Goal: Task Accomplishment & Management: Complete application form

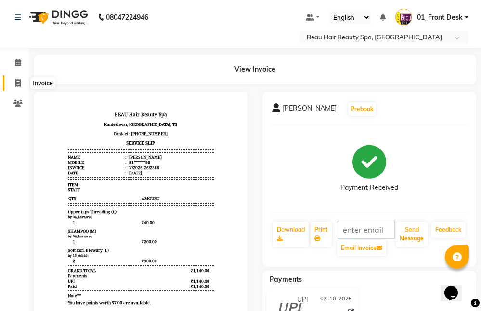
click at [21, 83] on span at bounding box center [18, 83] width 17 height 11
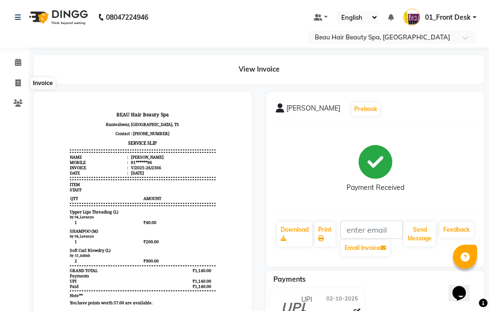
select select "service"
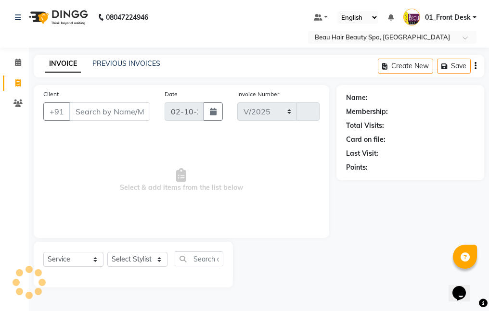
select select "3470"
type input "2367"
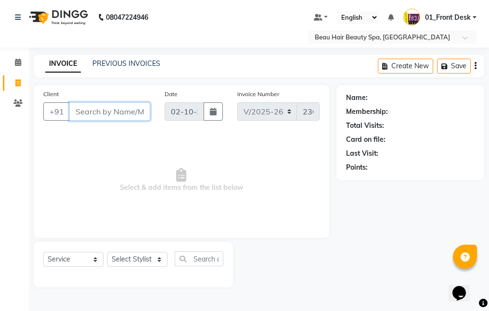
click at [118, 111] on input "Client" at bounding box center [109, 112] width 81 height 18
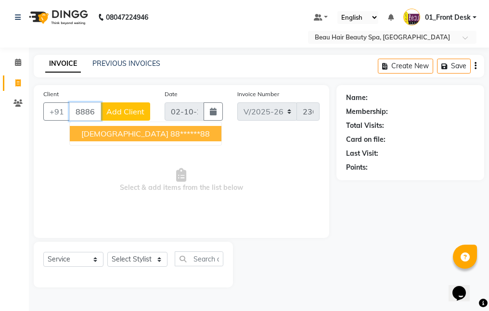
click at [149, 138] on button "HADI 88******88" at bounding box center [146, 133] width 152 height 15
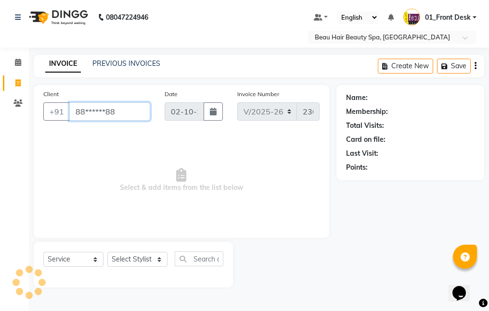
type input "88******88"
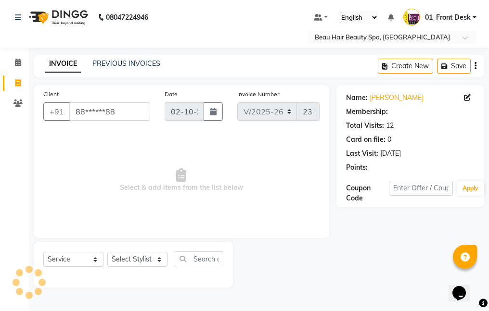
select select "1: Object"
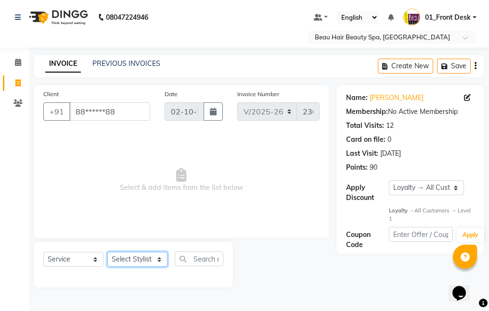
click at [134, 258] on select "Select Stylist 01_Front Desk 04_Lavanya 07_Manjushree 11_Ramesh 15_Adrish 26_Sr…" at bounding box center [137, 259] width 60 height 15
select select "15615"
click at [107, 252] on select "Select Stylist 01_Front Desk 04_Lavanya 07_Manjushree 11_Ramesh 15_Adrish 26_Sr…" at bounding box center [137, 259] width 60 height 15
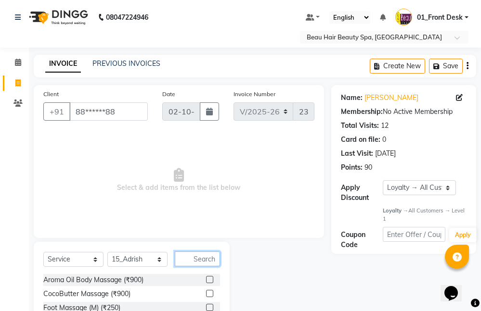
click at [213, 264] on input "text" at bounding box center [197, 259] width 45 height 15
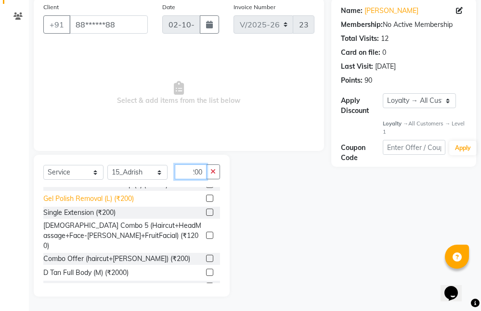
scroll to position [193, 0]
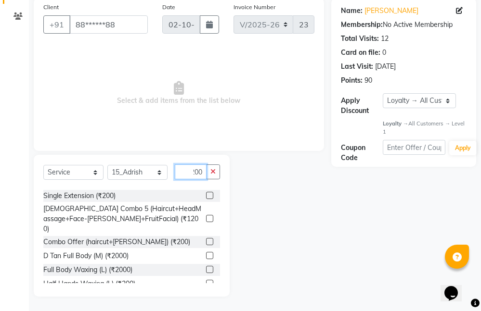
type input "200"
click at [206, 238] on label at bounding box center [209, 241] width 7 height 7
click at [206, 239] on input "checkbox" at bounding box center [209, 242] width 6 height 6
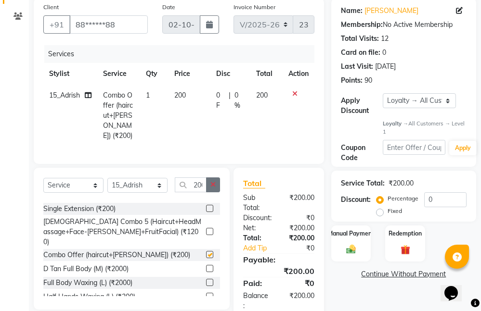
checkbox input "false"
click at [214, 185] on icon "button" at bounding box center [212, 184] width 5 height 7
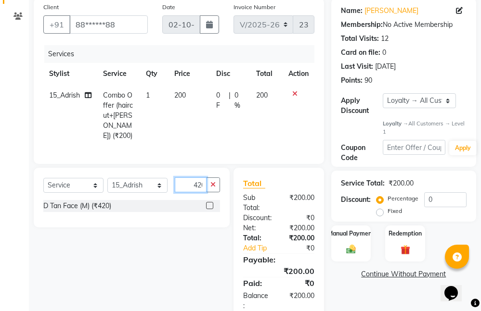
scroll to position [0, 3]
type input "420"
click at [211, 205] on label at bounding box center [209, 205] width 7 height 7
click at [211, 205] on input "checkbox" at bounding box center [209, 206] width 6 height 6
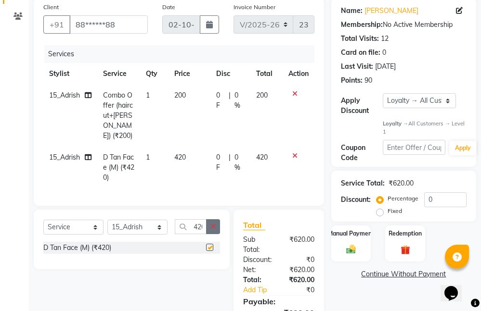
checkbox input "false"
click at [217, 222] on button "button" at bounding box center [213, 226] width 14 height 15
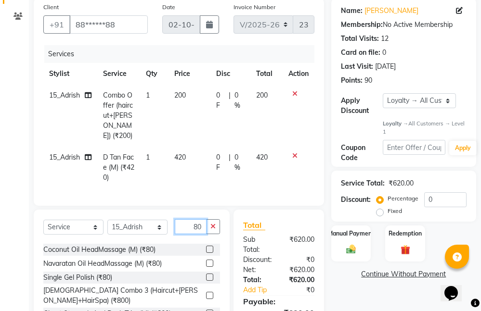
scroll to position [93, 0]
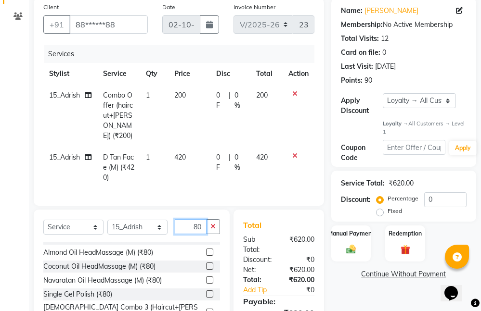
type input "80"
click at [206, 265] on label at bounding box center [209, 266] width 7 height 7
click at [206, 265] on input "checkbox" at bounding box center [209, 267] width 6 height 6
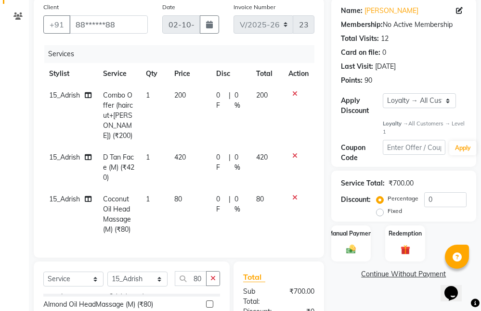
checkbox input "false"
click at [209, 277] on button "button" at bounding box center [213, 278] width 14 height 15
click at [361, 242] on div "Manual Payment" at bounding box center [350, 244] width 41 height 38
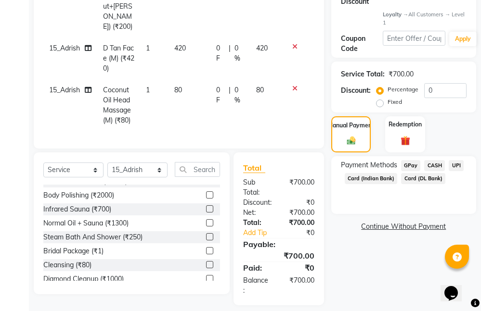
scroll to position [203, 0]
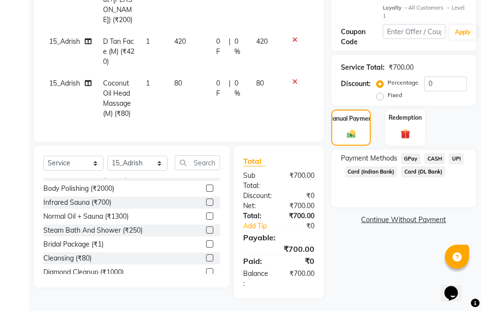
click at [436, 158] on span "CASH" at bounding box center [434, 159] width 21 height 11
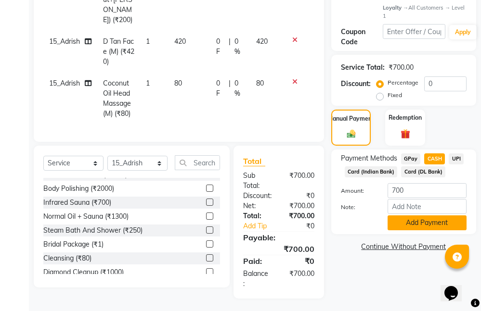
click at [417, 219] on button "Add Payment" at bounding box center [426, 223] width 79 height 15
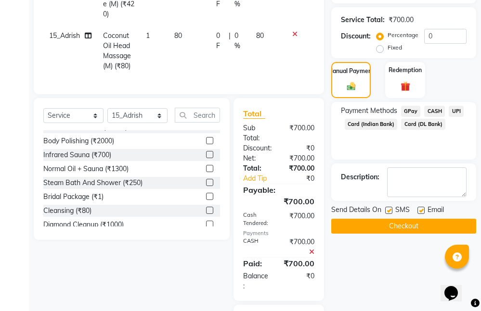
scroll to position [251, 0]
click at [406, 226] on button "Checkout" at bounding box center [403, 226] width 145 height 15
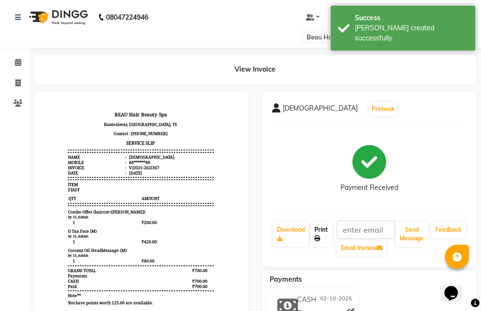
click at [321, 228] on link "Print" at bounding box center [320, 234] width 21 height 25
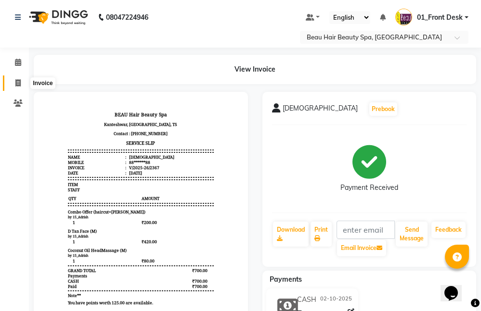
click at [23, 89] on link "Invoice" at bounding box center [14, 84] width 23 height 16
select select "service"
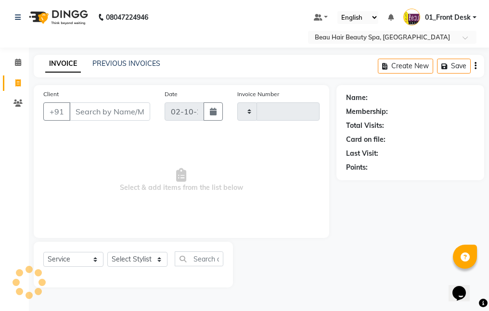
type input "2368"
select select "3470"
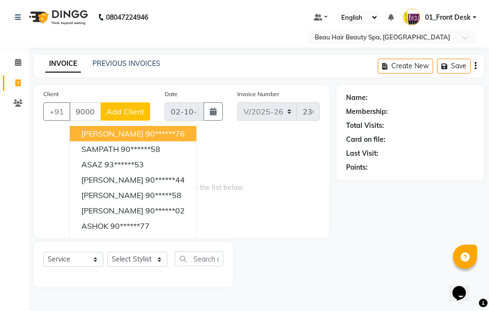
click at [190, 138] on button "[PERSON_NAME] 90******76" at bounding box center [133, 133] width 127 height 15
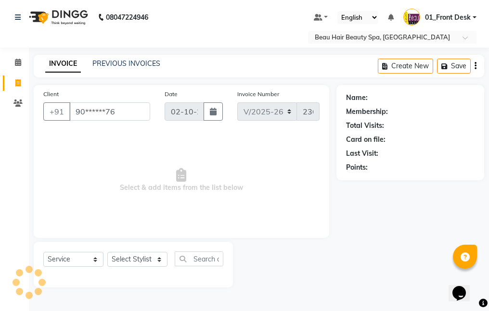
type input "90******76"
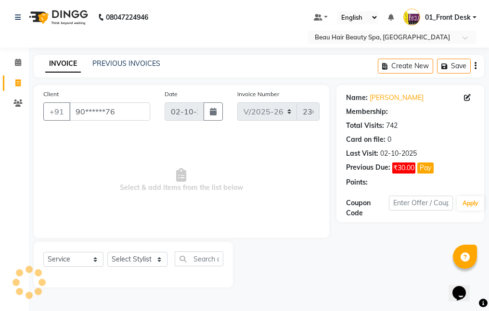
select select "1: Object"
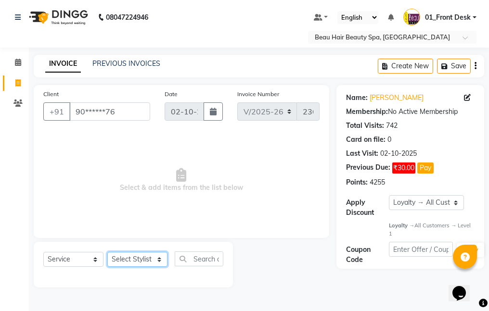
drag, startPoint x: 118, startPoint y: 262, endPoint x: 117, endPoint y: 252, distance: 9.7
click at [118, 262] on select "Select Stylist 01_Front Desk 04_Lavanya 07_Manjushree 11_Ramesh 15_Adrish 26_Sr…" at bounding box center [137, 259] width 60 height 15
select select "75194"
click at [107, 252] on select "Select Stylist 01_Front Desk 04_Lavanya 07_Manjushree 11_Ramesh 15_Adrish 26_Sr…" at bounding box center [137, 259] width 60 height 15
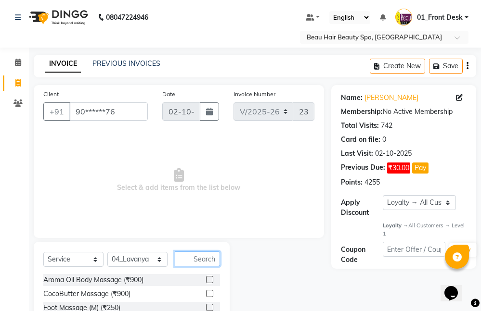
click at [212, 262] on input "text" at bounding box center [197, 259] width 45 height 15
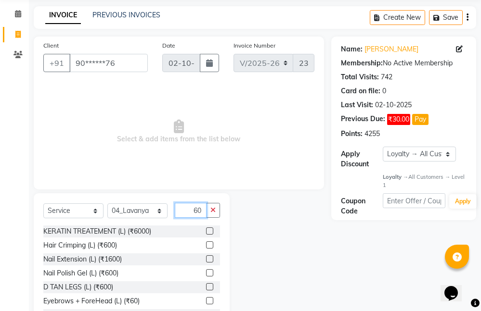
scroll to position [87, 0]
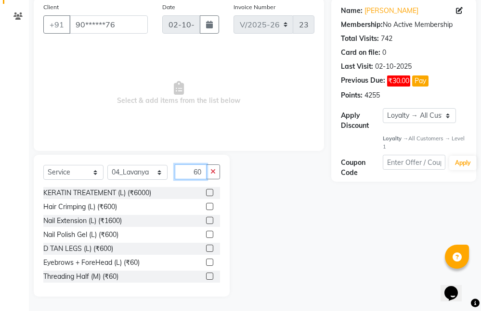
type input "60"
click at [206, 262] on label at bounding box center [209, 262] width 7 height 7
click at [206, 262] on input "checkbox" at bounding box center [209, 263] width 6 height 6
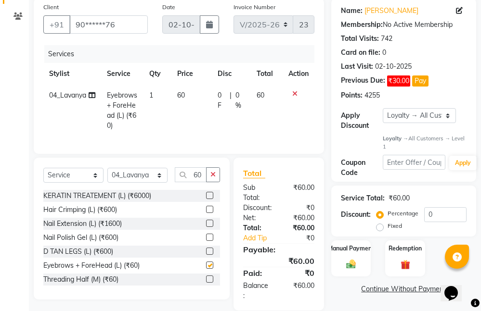
checkbox input "false"
click at [216, 182] on button "button" at bounding box center [213, 174] width 14 height 15
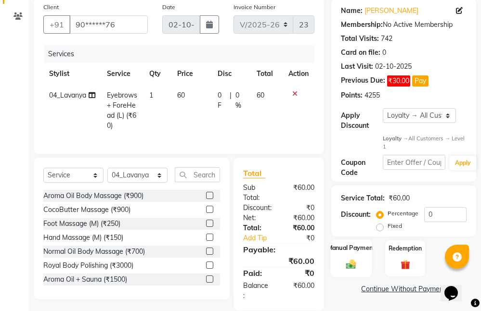
click at [358, 258] on div "Manual Payment" at bounding box center [350, 259] width 41 height 38
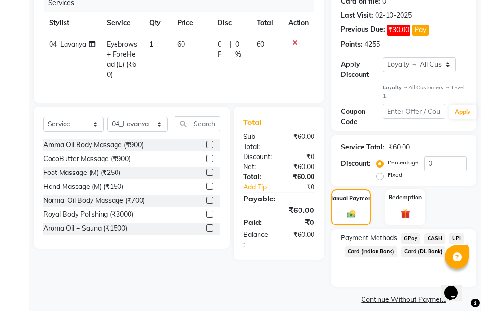
scroll to position [148, 0]
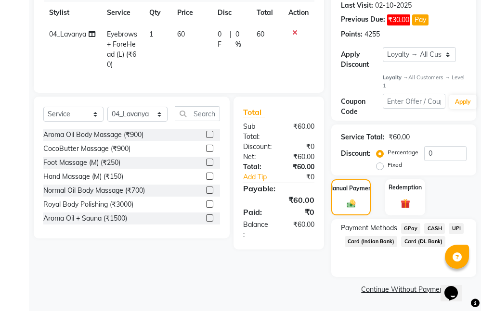
click at [459, 228] on span "UPI" at bounding box center [456, 228] width 15 height 11
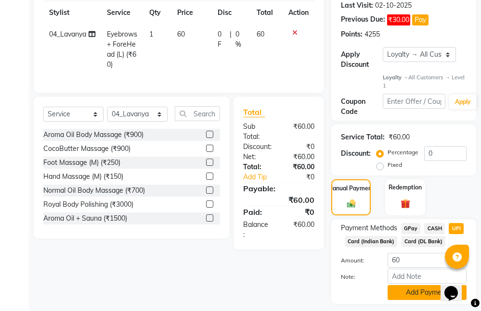
click at [420, 290] on button "Add Payment" at bounding box center [426, 292] width 79 height 15
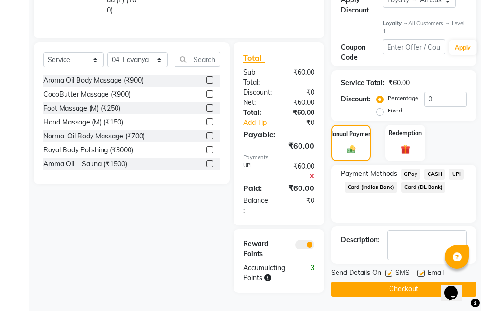
scroll to position [207, 0]
click at [420, 286] on button "Checkout" at bounding box center [403, 289] width 145 height 15
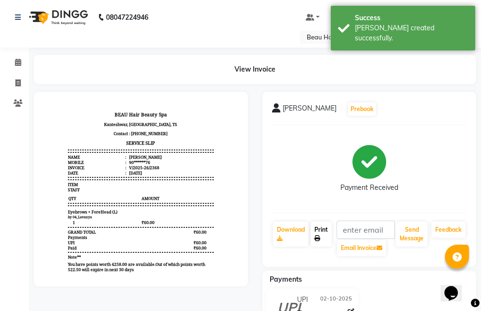
click at [320, 231] on link "Print" at bounding box center [320, 234] width 21 height 25
